Goal: Task Accomplishment & Management: Use online tool/utility

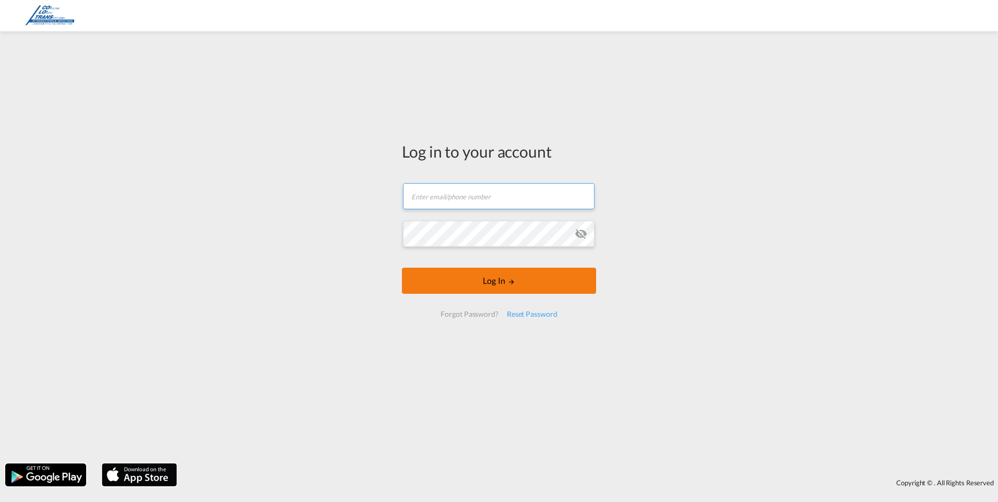
type input "[EMAIL_ADDRESS][DOMAIN_NAME]"
click at [493, 282] on button "Log In" at bounding box center [499, 281] width 194 height 26
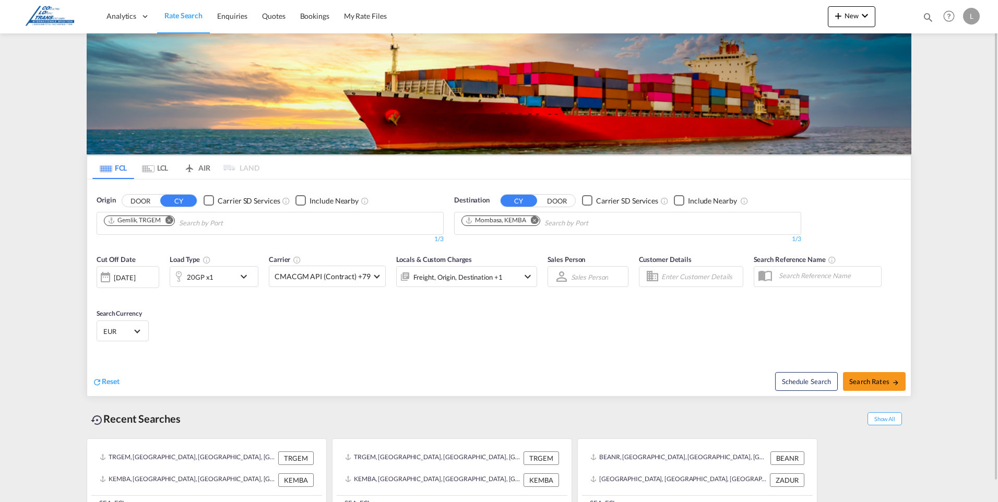
click at [169, 219] on md-icon "Remove" at bounding box center [170, 220] width 8 height 8
type input "Tekirdag"
click at [120, 247] on div "Tekirdag Turkey TRTEK" at bounding box center [185, 247] width 198 height 31
click at [877, 382] on span "Search Rates" at bounding box center [874, 381] width 50 height 8
type input "TRTEK to [GEOGRAPHIC_DATA] / [DATE]"
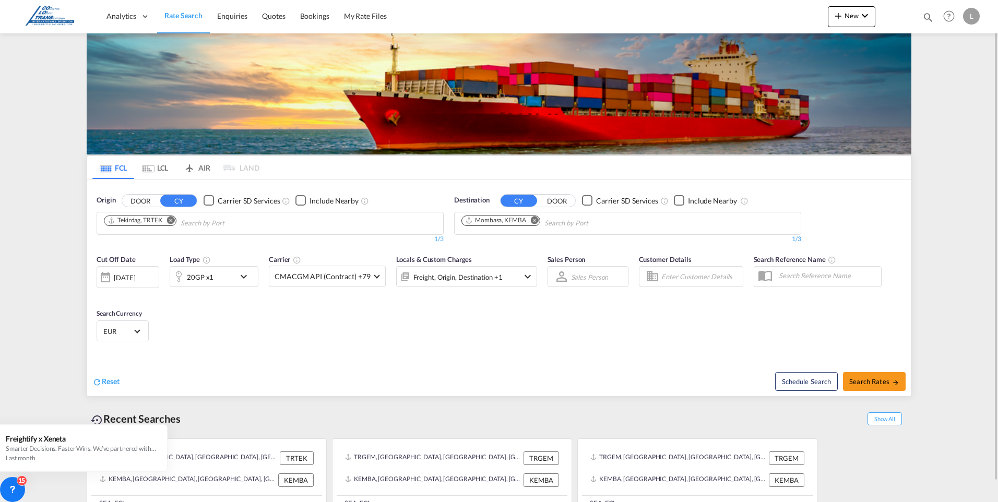
click at [171, 219] on md-icon "Remove" at bounding box center [171, 220] width 8 height 8
type input "gebze"
click at [150, 237] on div "Gebze Turkey TRGEB" at bounding box center [185, 247] width 198 height 31
click at [869, 383] on span "Search Rates" at bounding box center [874, 381] width 50 height 8
type input "TRGEB to KEMBA / [DATE]"
